Goal: Find specific page/section: Find specific page/section

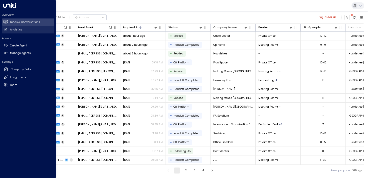
click at [7, 31] on icon at bounding box center [6, 30] width 4 height 4
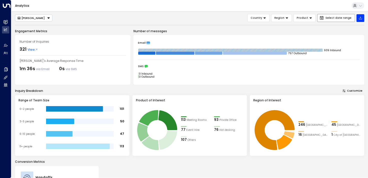
click at [330, 16] on button "Select date range" at bounding box center [336, 18] width 38 height 8
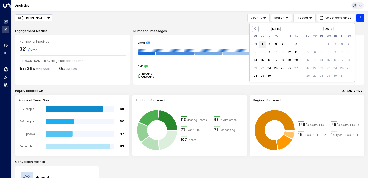
click at [260, 45] on div "1" at bounding box center [262, 44] width 7 height 7
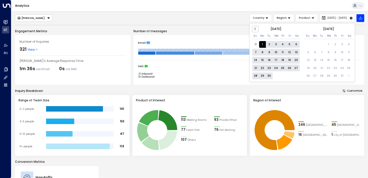
click at [269, 76] on div "30" at bounding box center [269, 76] width 7 height 7
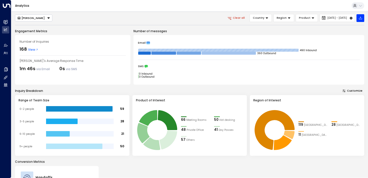
click at [25, 16] on div "[PERSON_NAME]" at bounding box center [31, 18] width 28 height 4
click at [25, 33] on span "[PERSON_NAME]" at bounding box center [28, 33] width 23 height 4
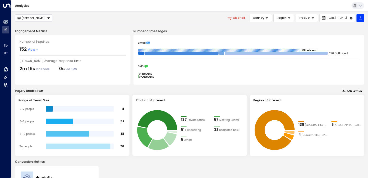
click at [34, 19] on div "[PERSON_NAME]" at bounding box center [31, 18] width 28 height 4
click at [21, 27] on span "[PERSON_NAME]" at bounding box center [28, 26] width 23 height 4
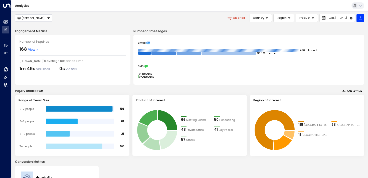
click at [28, 20] on button "[PERSON_NAME]" at bounding box center [33, 18] width 37 height 7
click at [26, 32] on span "[PERSON_NAME]" at bounding box center [28, 33] width 23 height 4
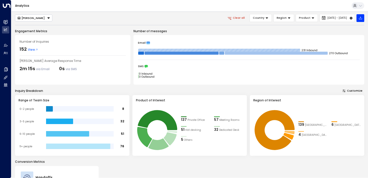
click at [37, 18] on div "[PERSON_NAME]" at bounding box center [31, 18] width 28 height 4
click at [25, 25] on li "[PERSON_NAME]" at bounding box center [33, 26] width 37 height 7
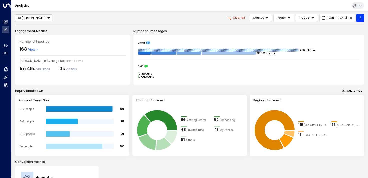
click at [104, 21] on div "[PERSON_NAME] Clear all Country Region Product [DATE] - [DATE]" at bounding box center [189, 18] width 349 height 8
